Goal: Information Seeking & Learning: Check status

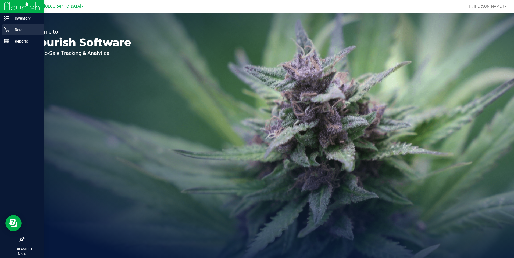
click at [19, 32] on p "Retail" at bounding box center [25, 30] width 32 height 6
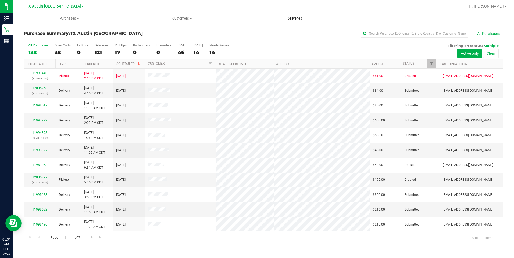
click at [293, 19] on span "Deliveries" at bounding box center [294, 18] width 29 height 5
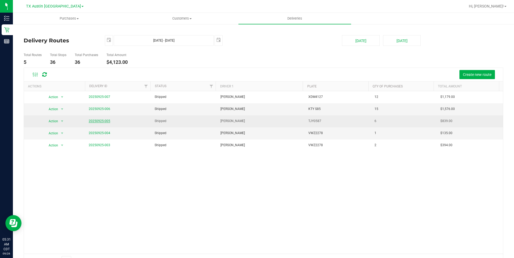
click at [103, 123] on link "20250925-005" at bounding box center [99, 121] width 21 height 4
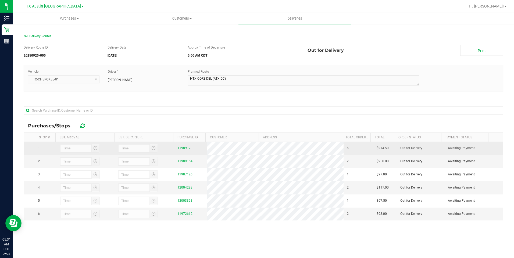
click at [184, 148] on link "11989173" at bounding box center [184, 148] width 15 height 4
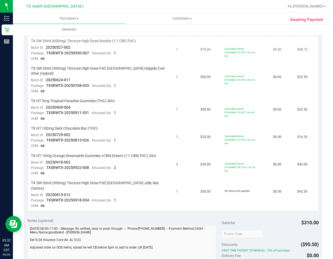
scroll to position [134, 0]
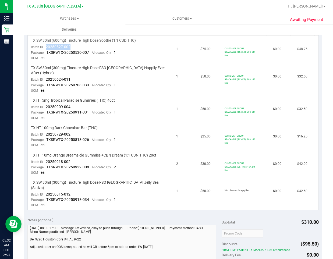
drag, startPoint x: 72, startPoint y: 47, endPoint x: 45, endPoint y: 48, distance: 27.2
click at [45, 48] on td "TX SW 30ml (600mg) Tincture High Dose Soothe (1:1 CBD:THC) Batch ID 20250527-00…" at bounding box center [100, 49] width 145 height 27
drag, startPoint x: 73, startPoint y: 74, endPoint x: 46, endPoint y: 76, distance: 27.2
click at [46, 76] on td "TX SW 30ml (300mg) Tincture High Dose FSO TX Happily Ever After (Hybrid) Batch …" at bounding box center [100, 79] width 145 height 33
drag, startPoint x: 70, startPoint y: 101, endPoint x: 45, endPoint y: 102, distance: 24.8
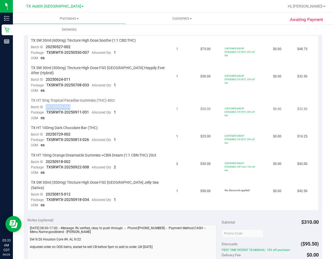
click at [45, 102] on td "TX HT 5mg Tropical Paradise Gummies (THC) 40ct Batch ID 20250909-004 Package TX…" at bounding box center [100, 109] width 145 height 27
drag, startPoint x: 75, startPoint y: 128, endPoint x: 43, endPoint y: 129, distance: 32.5
click at [43, 129] on td "TX HT 100mg Dark Chocolate Bar (THC) Batch ID 20250729-002 Package TXSRWTX-2025…" at bounding box center [100, 136] width 145 height 27
drag, startPoint x: 73, startPoint y: 158, endPoint x: 42, endPoint y: 157, distance: 30.9
click at [42, 157] on td "TX HT 10mg Orange Dreamsicle Gummies +CBN Dream (1:1 CBN:THC) 20ct Batch ID 202…" at bounding box center [100, 163] width 145 height 27
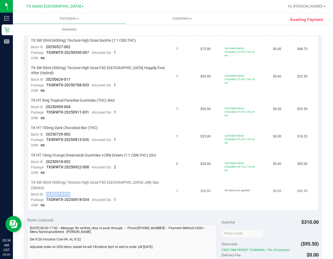
drag, startPoint x: 74, startPoint y: 184, endPoint x: 42, endPoint y: 185, distance: 31.8
click at [42, 185] on td "TX SW 30ml (300mg) Tincture High Dose FSO TX Jelly Sea (Sativa) Batch ID 202508…" at bounding box center [100, 194] width 145 height 32
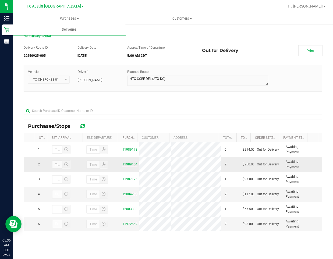
click at [127, 165] on link "11989154" at bounding box center [129, 164] width 15 height 4
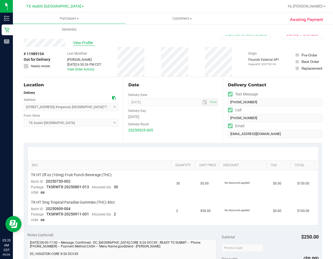
click at [85, 42] on span "View Profile" at bounding box center [83, 43] width 21 height 6
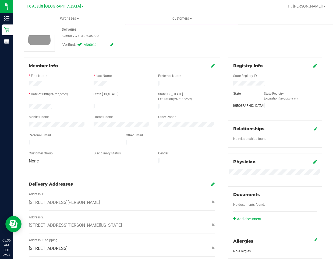
scroll to position [149, 0]
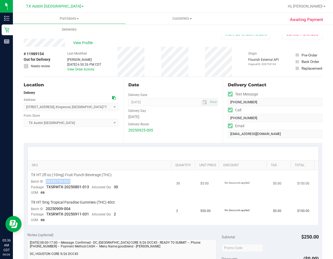
drag, startPoint x: 28, startPoint y: 177, endPoint x: 45, endPoint y: 183, distance: 17.8
click at [45, 183] on td "TX HT 2fl oz (10mg) Fruit Punch Beverage (THC) Batch ID 20250730-002 Package TX…" at bounding box center [100, 183] width 145 height 27
drag, startPoint x: 80, startPoint y: 210, endPoint x: 46, endPoint y: 210, distance: 33.6
click at [46, 210] on td "TX HT 5mg Tropical Paradise Gummies (THC) 40ct Batch ID 20250909-004 Package TX…" at bounding box center [100, 211] width 145 height 27
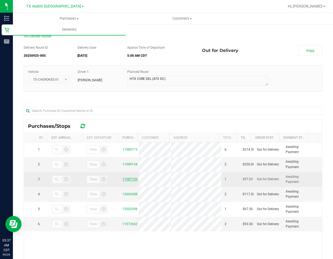
click at [129, 178] on link "11987126" at bounding box center [129, 179] width 15 height 4
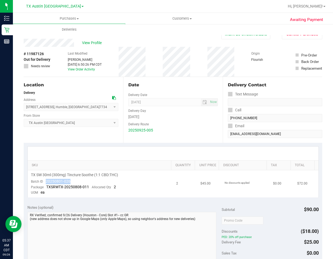
drag, startPoint x: 73, startPoint y: 178, endPoint x: 45, endPoint y: 182, distance: 27.9
click at [45, 182] on td "TX SW 30ml (300mg) Tincture Soothe (1:1 CBD:THC) Batch ID 20250801-026 Package …" at bounding box center [100, 183] width 145 height 27
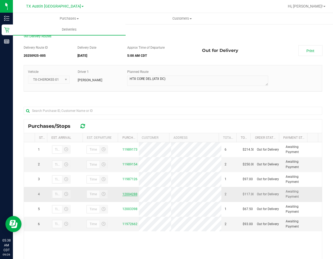
click at [125, 195] on link "12004288" at bounding box center [129, 194] width 15 height 4
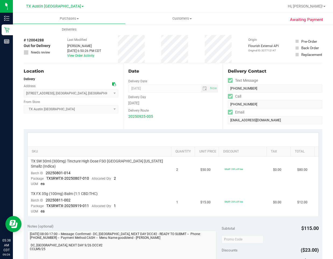
scroll to position [27, 0]
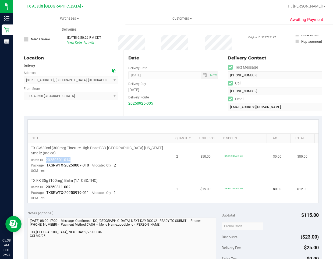
drag, startPoint x: 71, startPoint y: 154, endPoint x: 46, endPoint y: 153, distance: 25.3
click at [46, 153] on td "TX SW 30ml (300mg) Tincture High Dose FSO TX Georgia Smallz (Indica) Batch ID 2…" at bounding box center [100, 159] width 145 height 33
drag, startPoint x: 74, startPoint y: 183, endPoint x: 44, endPoint y: 182, distance: 29.6
click at [44, 182] on td "TX FX 35g (100mg) Balm (1:1 CBD:THC) Batch ID 20250811-002 Package TXSRWTX-2025…" at bounding box center [100, 189] width 145 height 27
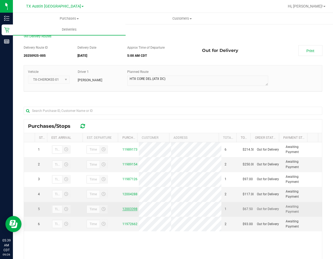
click at [130, 209] on link "12003398" at bounding box center [129, 209] width 15 height 4
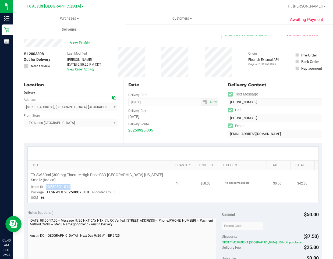
drag, startPoint x: 73, startPoint y: 182, endPoint x: 45, endPoint y: 181, distance: 27.4
click at [45, 181] on td "TX SW 30ml (300mg) Tincture High Dose FSO TX Georgia Smallz (Indica) Batch ID 2…" at bounding box center [100, 186] width 145 height 32
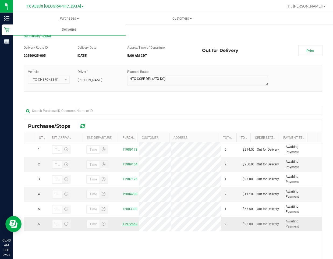
click at [126, 223] on link "11972662" at bounding box center [129, 224] width 15 height 4
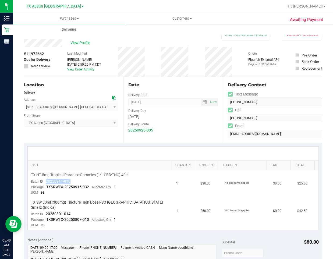
drag, startPoint x: 70, startPoint y: 180, endPoint x: 43, endPoint y: 179, distance: 27.4
click at [43, 179] on td "TX HT 5mg Tropical Paradise Gummies (1:1 CBD:THC) 40ct Batch ID 20250911-010 Pa…" at bounding box center [100, 183] width 145 height 27
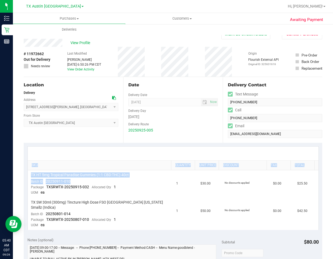
drag, startPoint x: 43, startPoint y: 179, endPoint x: 329, endPoint y: 159, distance: 286.6
click at [329, 159] on div "Purchases Summary of purchases Fulfillment All purchases Customers All customer…" at bounding box center [173, 136] width 320 height 246
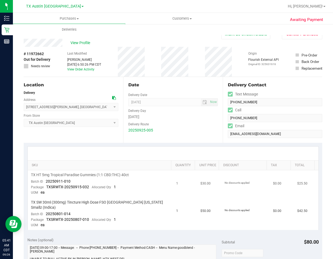
click at [106, 182] on td "TX HT 5mg Tropical Paradise Gummies (1:1 CBD:THC) 40ct Batch ID 20250911-010 Pa…" at bounding box center [100, 183] width 145 height 27
drag, startPoint x: 74, startPoint y: 181, endPoint x: 42, endPoint y: 182, distance: 32.5
click at [42, 182] on td "TX HT 5mg Tropical Paradise Gummies (1:1 CBD:THC) 40ct Batch ID 20250911-010 Pa…" at bounding box center [100, 183] width 145 height 27
drag, startPoint x: 42, startPoint y: 182, endPoint x: 79, endPoint y: 182, distance: 37.4
click at [79, 182] on td "TX HT 5mg Tropical Paradise Gummies (1:1 CBD:THC) 40ct Batch ID 20250911-010 Pa…" at bounding box center [100, 183] width 145 height 27
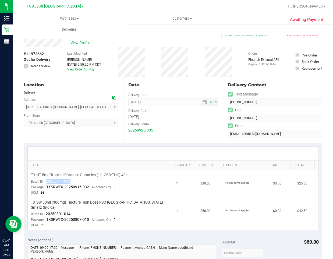
drag, startPoint x: 79, startPoint y: 182, endPoint x: 46, endPoint y: 182, distance: 33.3
click at [46, 182] on td "TX HT 5mg Tropical Paradise Gummies (1:1 CBD:THC) 40ct Batch ID 20250911-010 Pa…" at bounding box center [100, 183] width 145 height 27
drag, startPoint x: 73, startPoint y: 208, endPoint x: 43, endPoint y: 208, distance: 30.4
click at [43, 208] on td "TX SW 30ml (300mg) Tincture High Dose FSO TX Georgia Smallz (Indica) Batch ID 2…" at bounding box center [100, 214] width 145 height 32
